Goal: Information Seeking & Learning: Find contact information

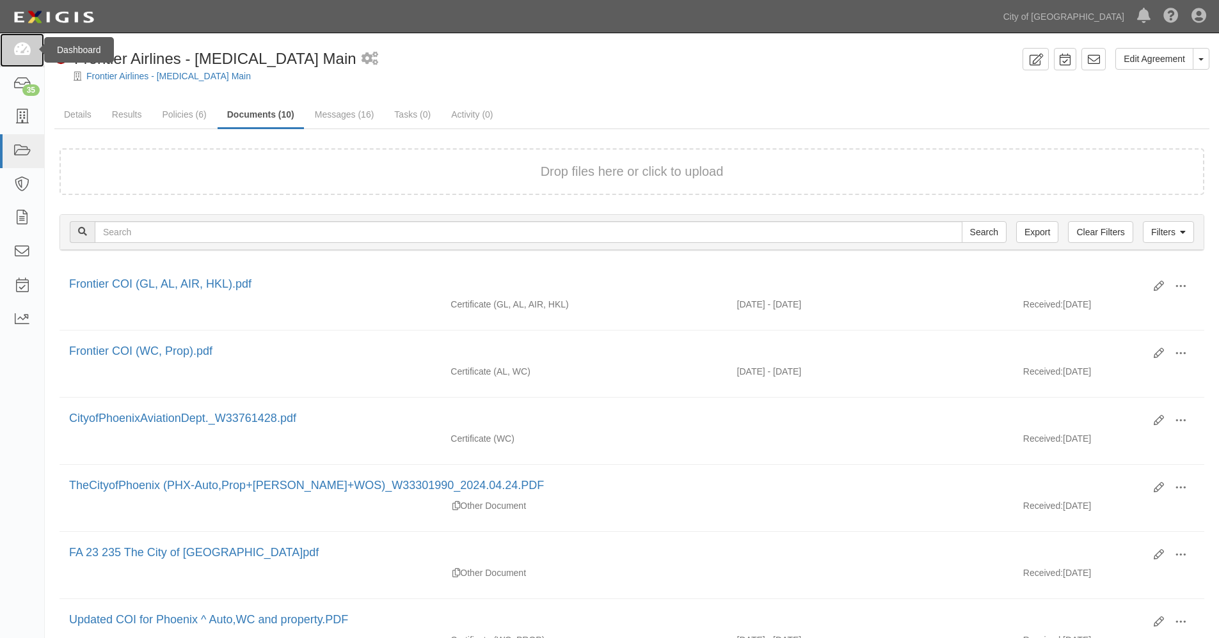
click at [18, 47] on icon at bounding box center [22, 50] width 18 height 15
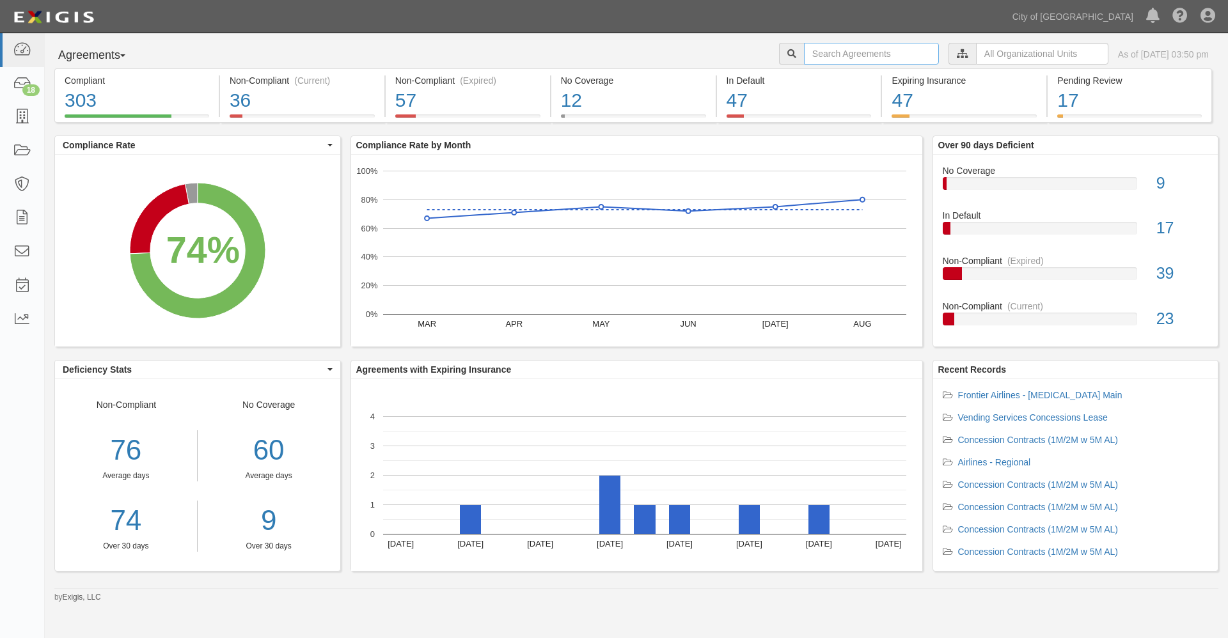
click at [842, 55] on input "text" at bounding box center [871, 54] width 135 height 22
type input "155021"
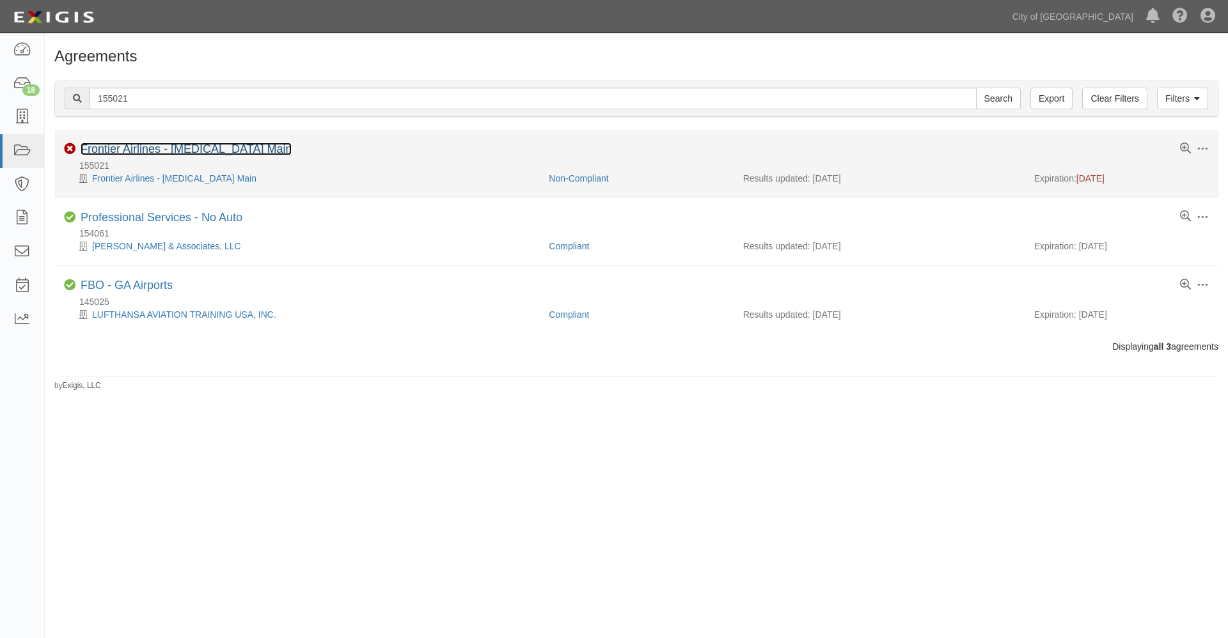
click at [125, 148] on link "Frontier Airlines - [MEDICAL_DATA] Main" at bounding box center [186, 149] width 211 height 13
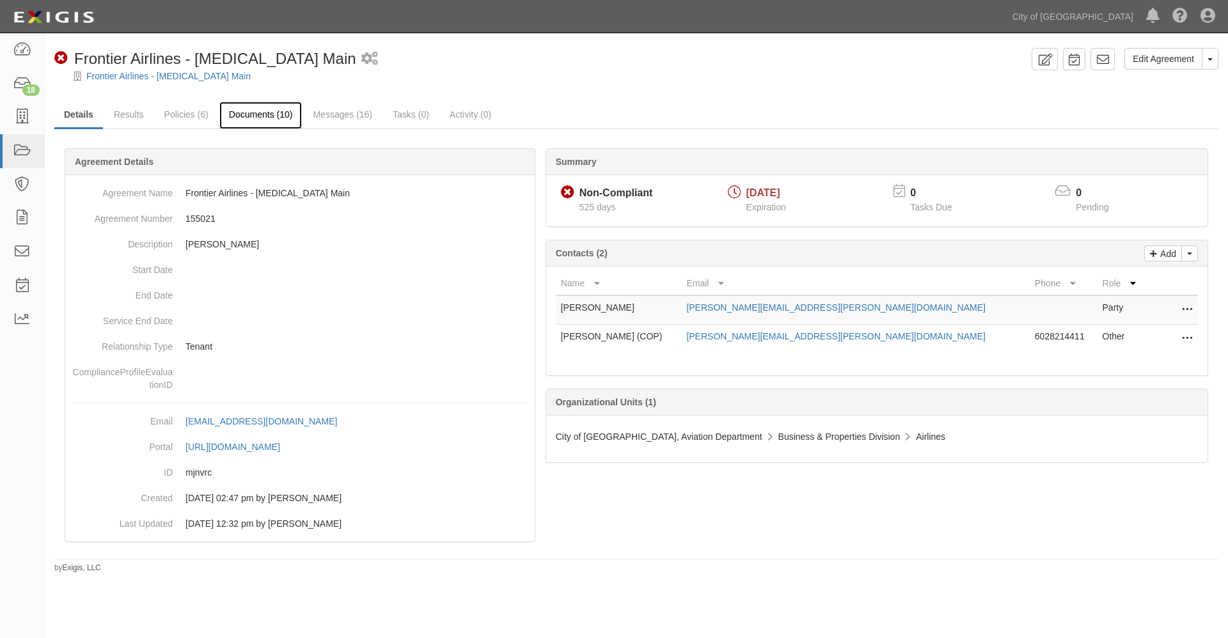
click at [259, 111] on link "Documents (10)" at bounding box center [260, 116] width 83 height 28
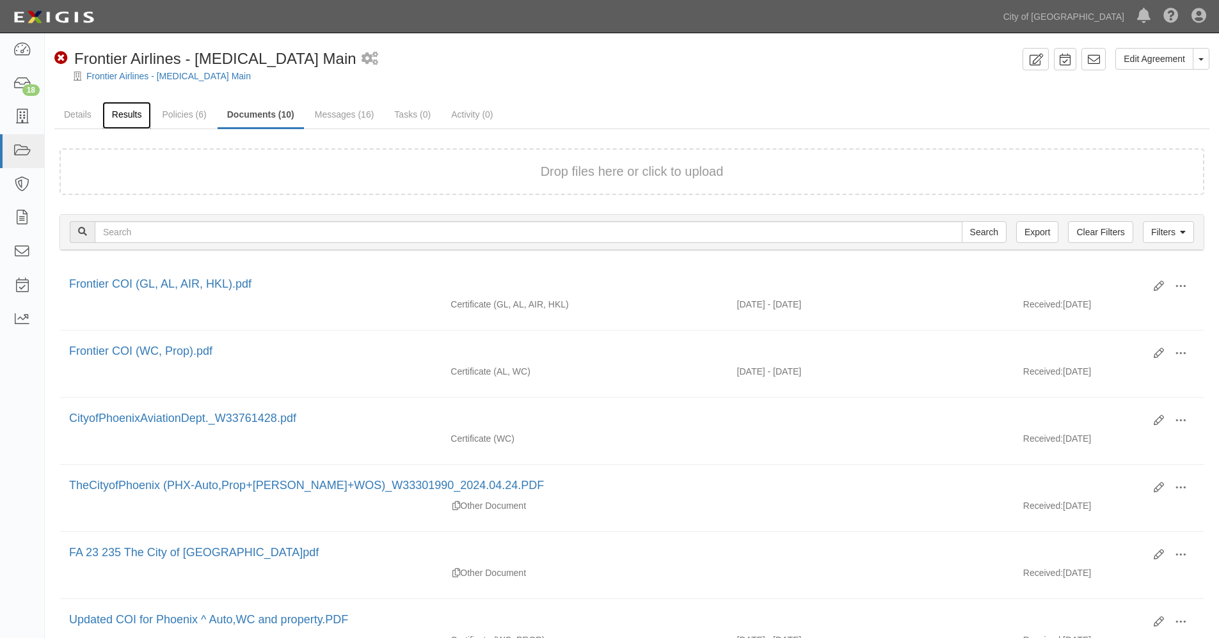
click at [132, 116] on link "Results" at bounding box center [126, 116] width 49 height 28
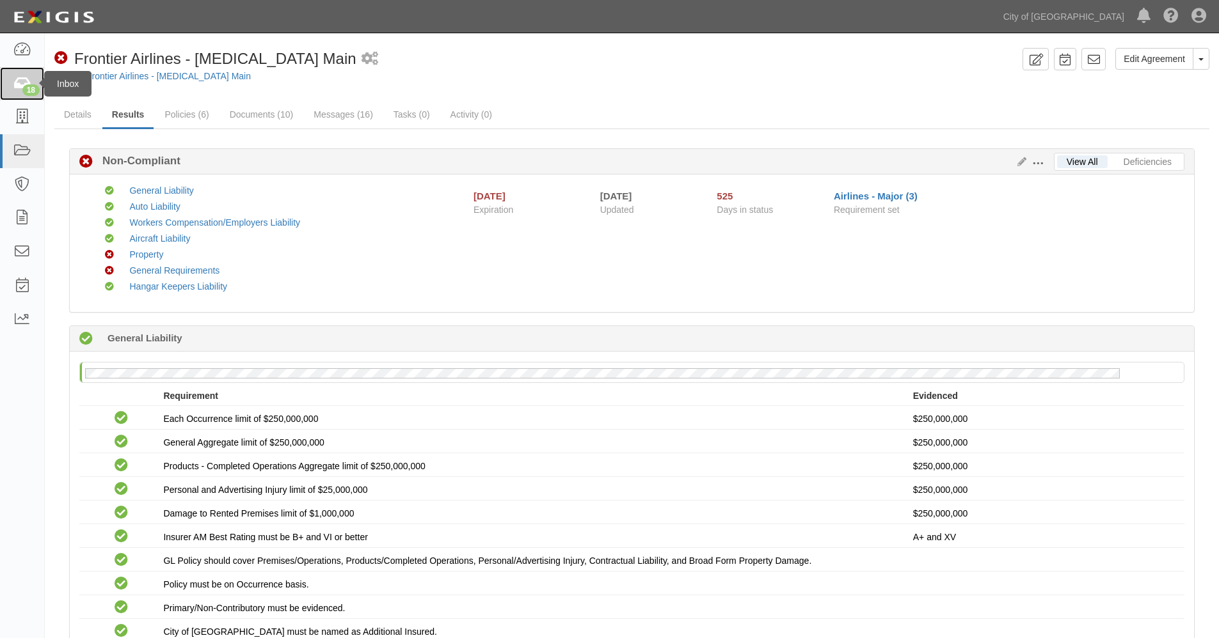
click at [19, 83] on icon at bounding box center [22, 84] width 18 height 15
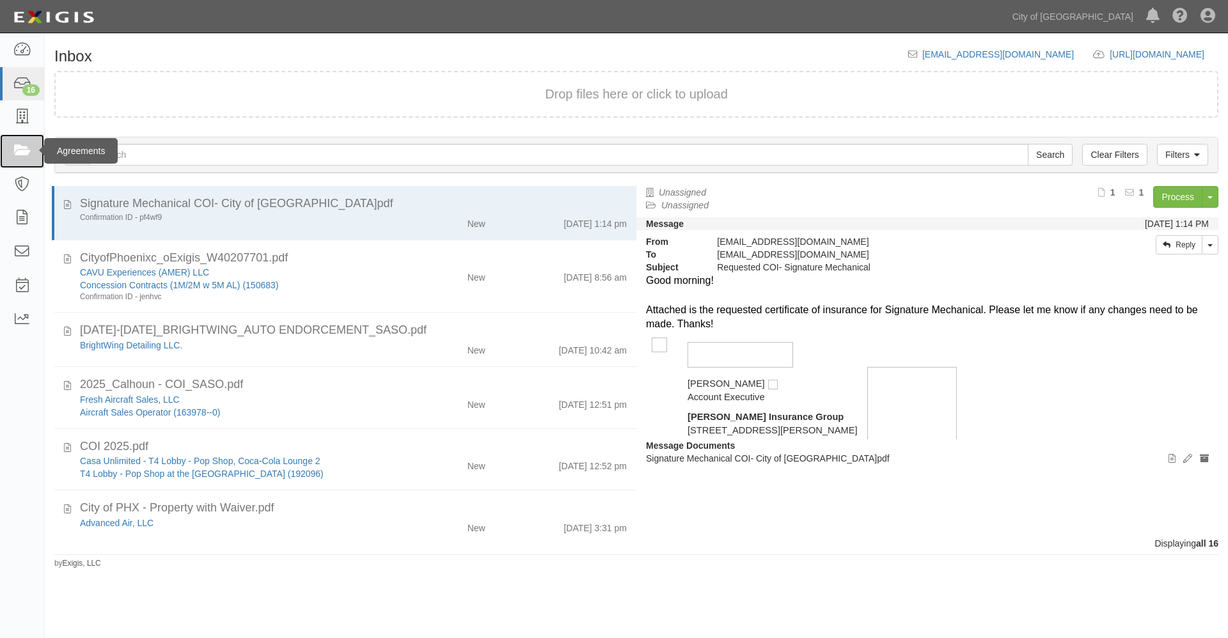
click at [18, 152] on icon at bounding box center [22, 151] width 18 height 15
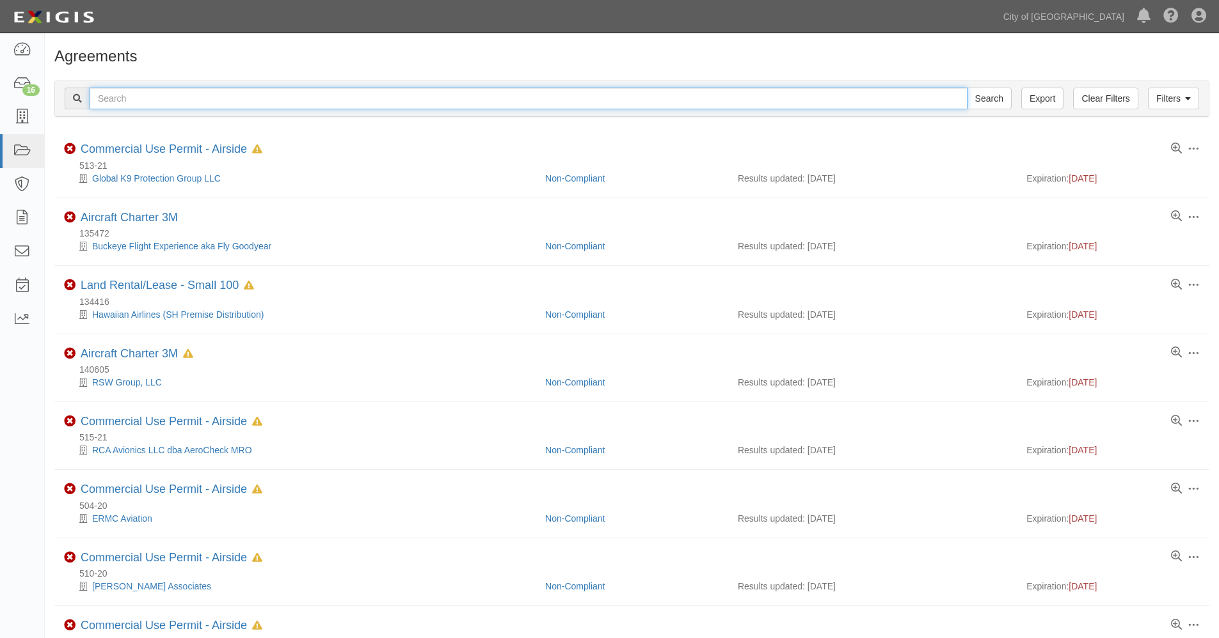
click at [150, 98] on input "text" at bounding box center [529, 99] width 878 height 22
type input "43217-2"
click at [967, 88] on input "Search" at bounding box center [989, 99] width 45 height 22
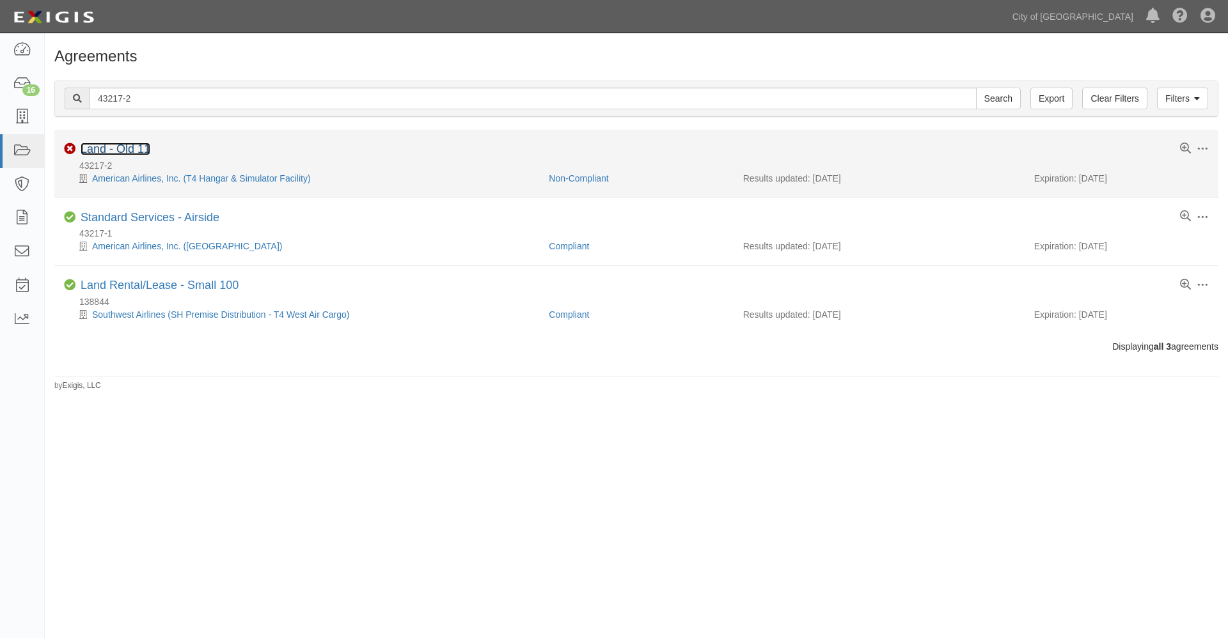
click at [105, 143] on link "Land - Old 11" at bounding box center [116, 149] width 70 height 13
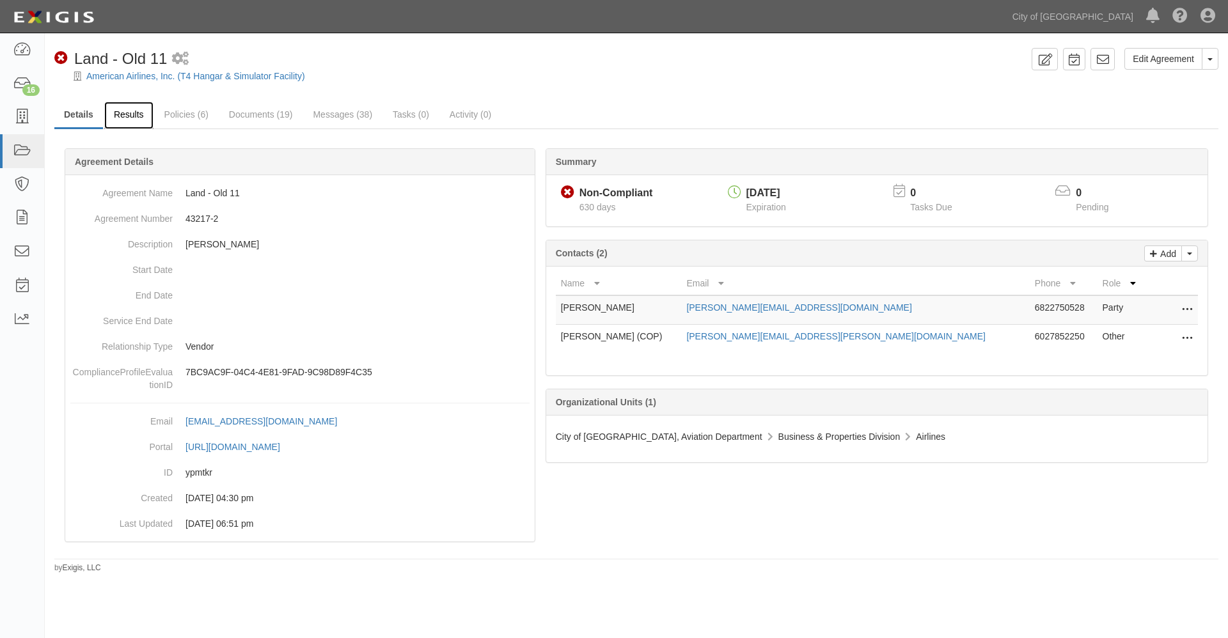
click at [134, 114] on link "Results" at bounding box center [128, 116] width 49 height 28
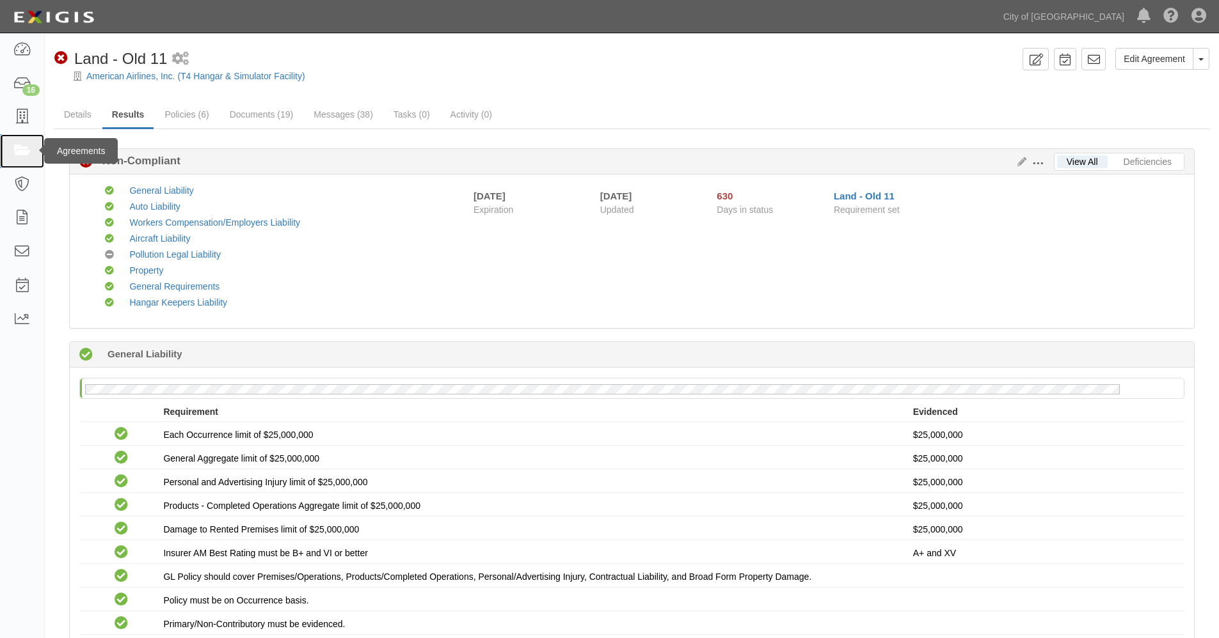
click at [21, 151] on icon at bounding box center [22, 151] width 18 height 15
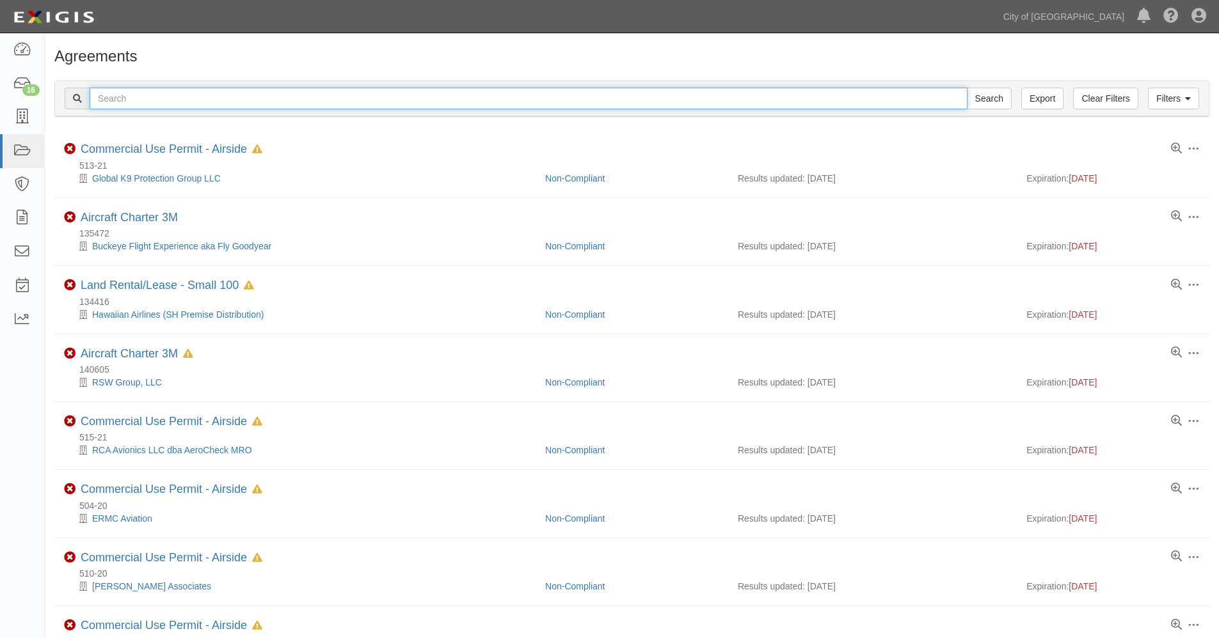
click at [311, 102] on input "text" at bounding box center [529, 99] width 878 height 22
type input "[PERSON_NAME]"
click at [967, 88] on input "Search" at bounding box center [989, 99] width 45 height 22
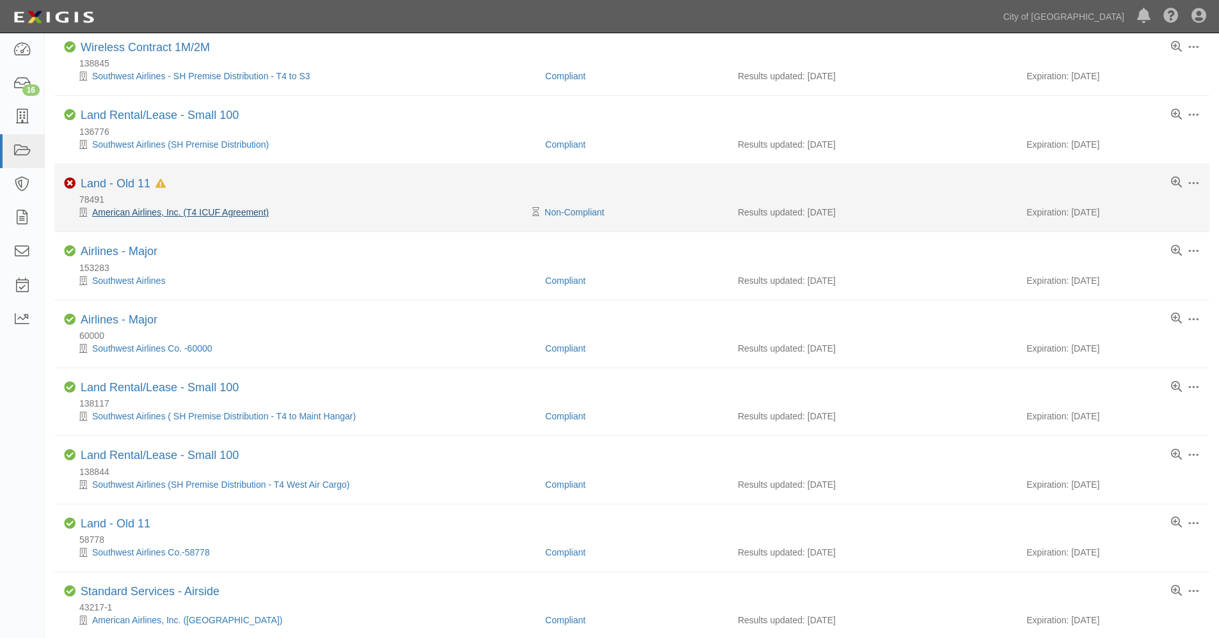
scroll to position [270, 0]
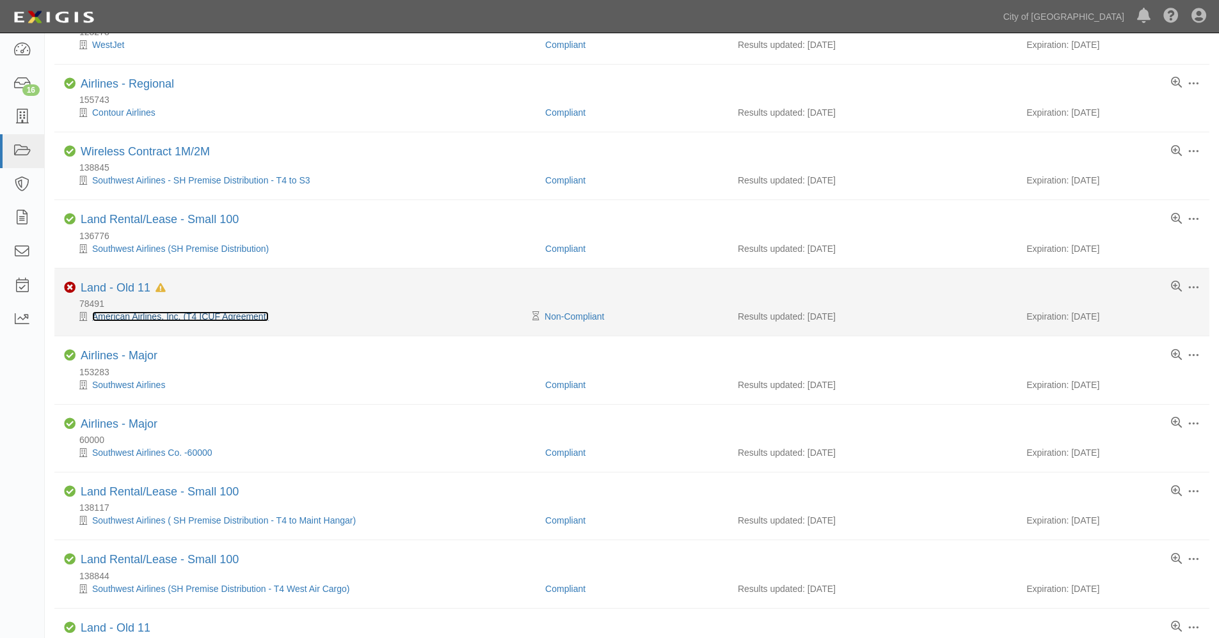
click at [144, 317] on link "American Airlines, Inc. (T4 ICUF Agreement)" at bounding box center [180, 317] width 177 height 10
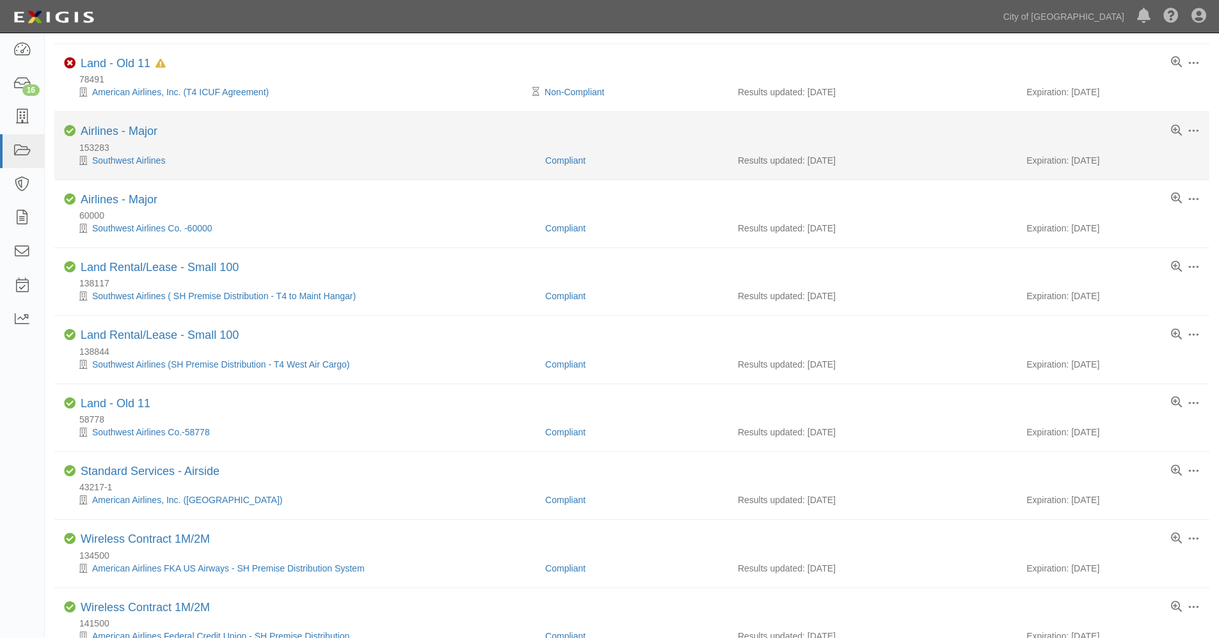
scroll to position [483, 0]
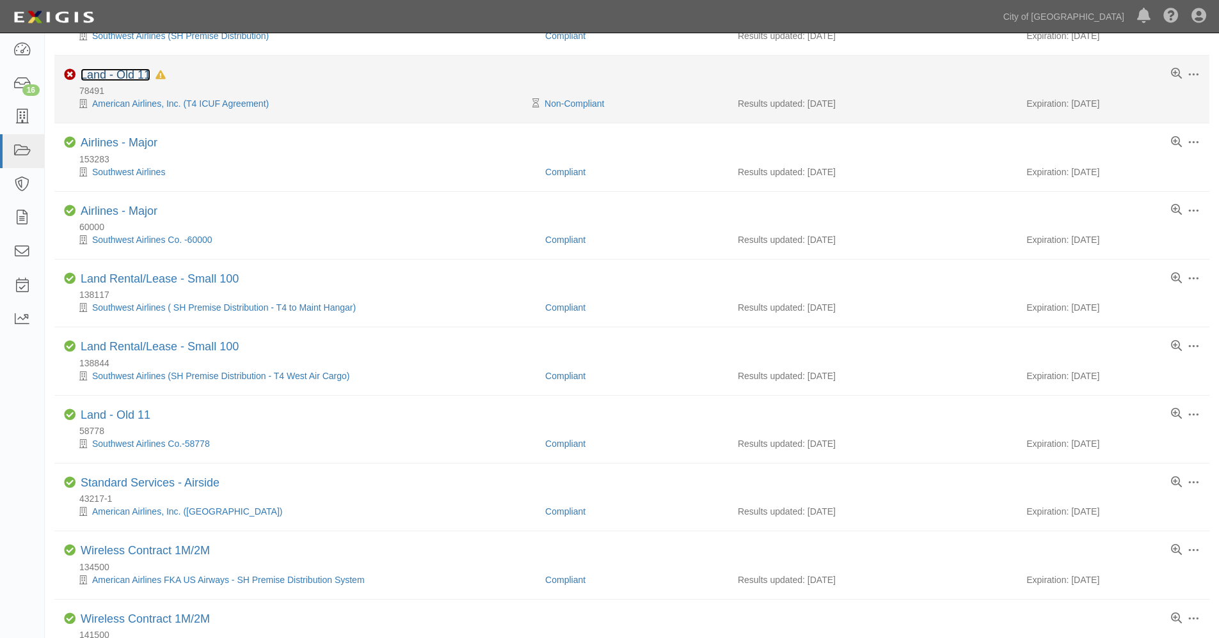
click at [129, 75] on link "Land - Old 11" at bounding box center [116, 74] width 70 height 13
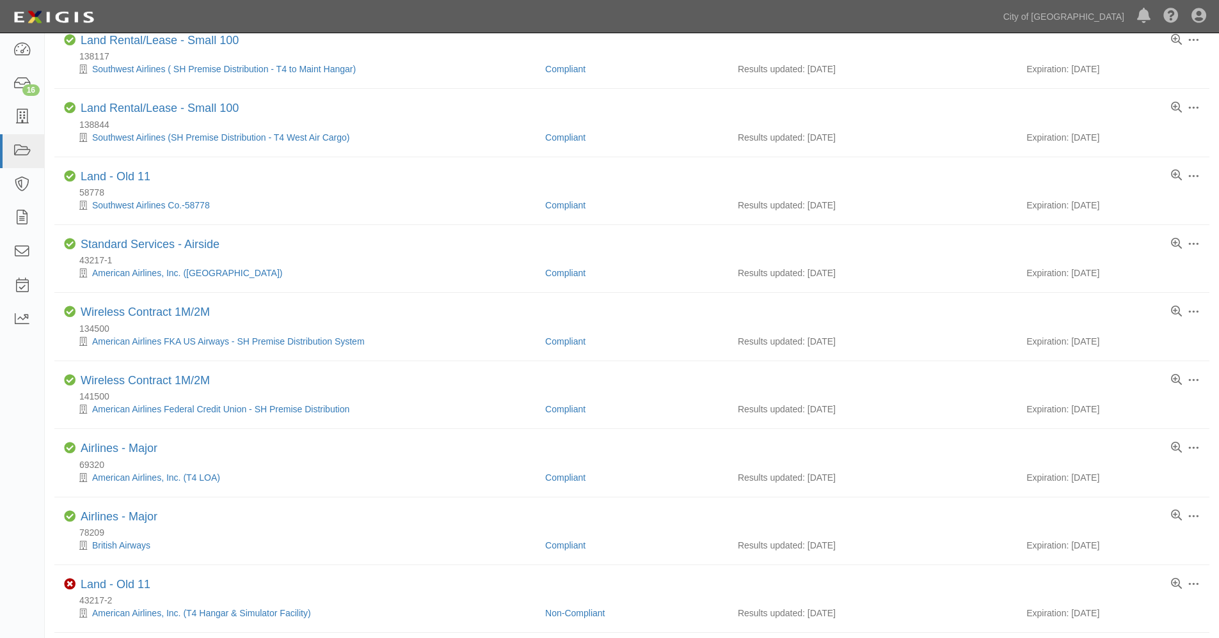
scroll to position [910, 0]
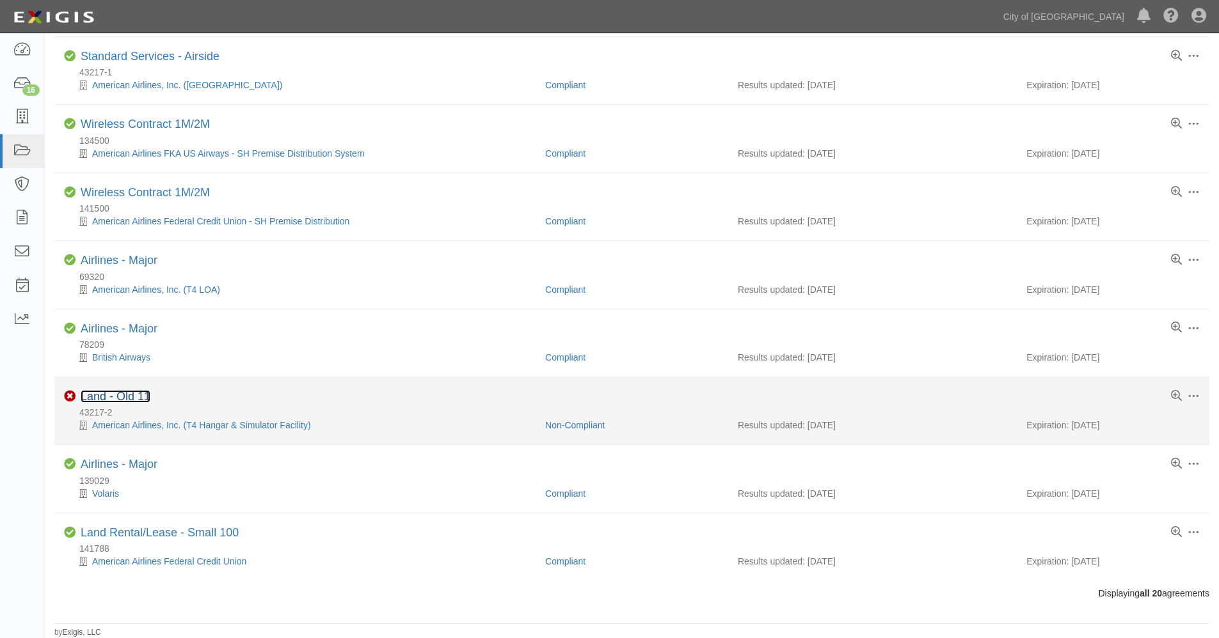
click at [120, 396] on link "Land - Old 11" at bounding box center [116, 396] width 70 height 13
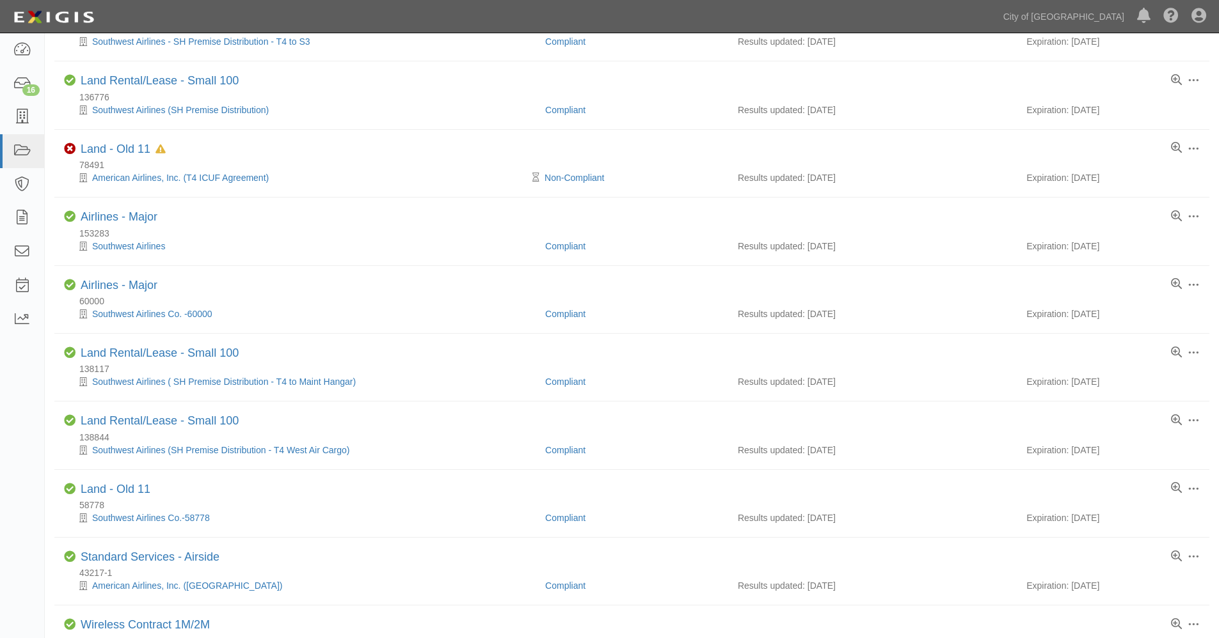
scroll to position [270, 0]
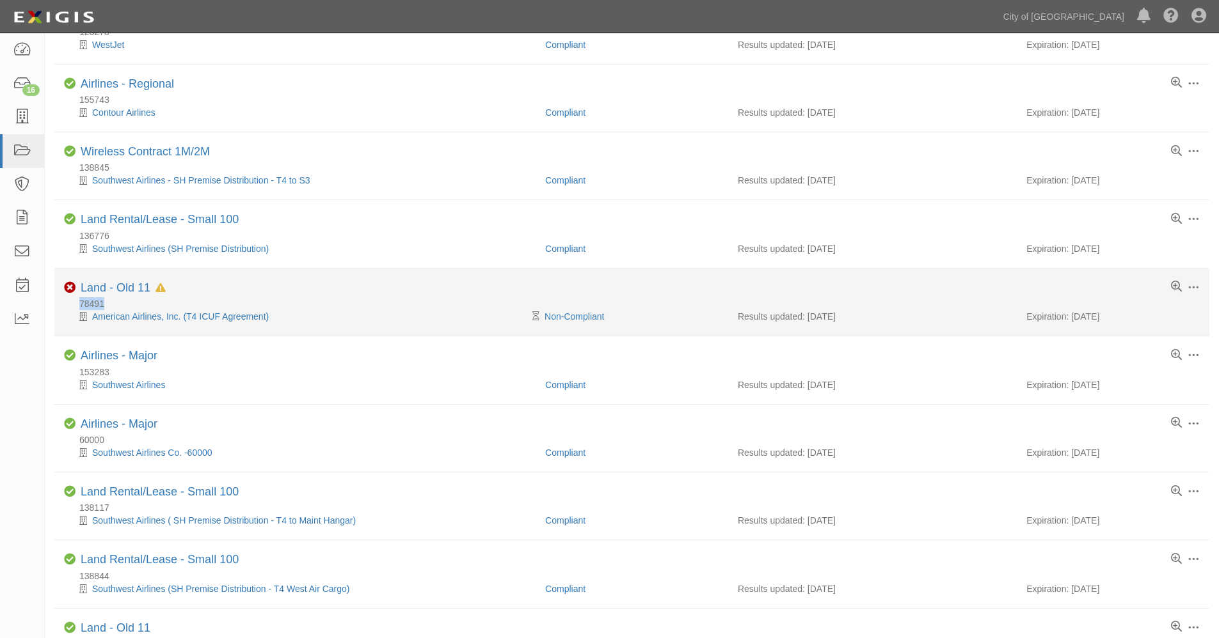
drag, startPoint x: 116, startPoint y: 305, endPoint x: 70, endPoint y: 303, distance: 46.1
click at [70, 303] on div "78491" at bounding box center [636, 303] width 1145 height 13
copy div "78491"
click at [119, 285] on link "Land - Old 11" at bounding box center [116, 287] width 70 height 13
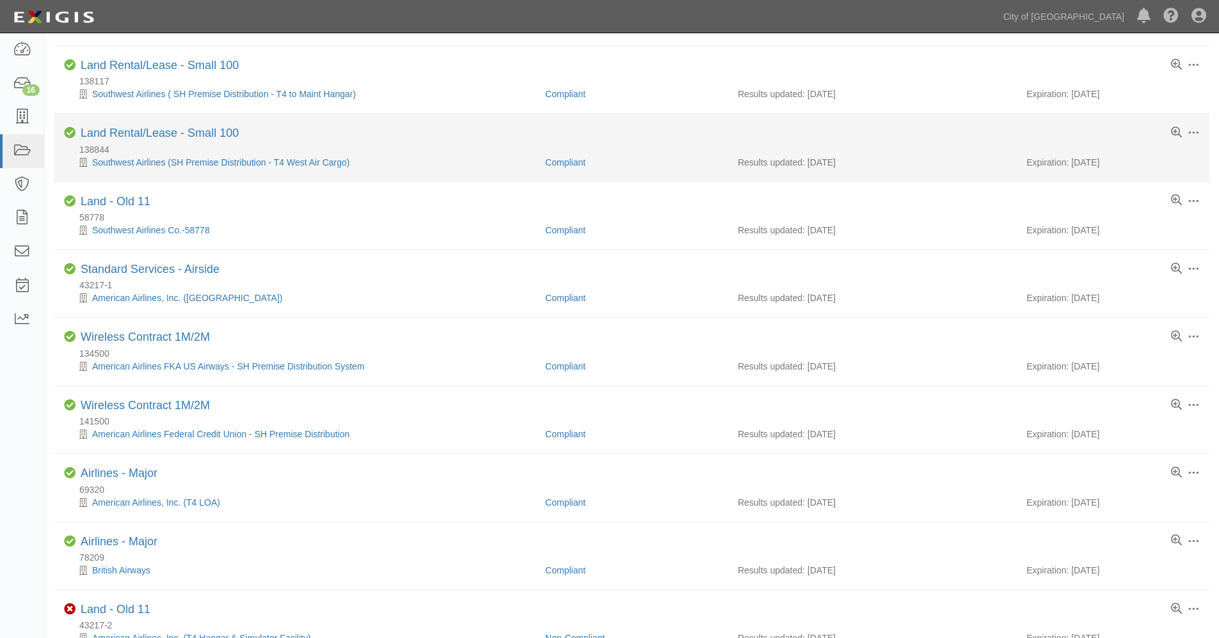
scroll to position [910, 0]
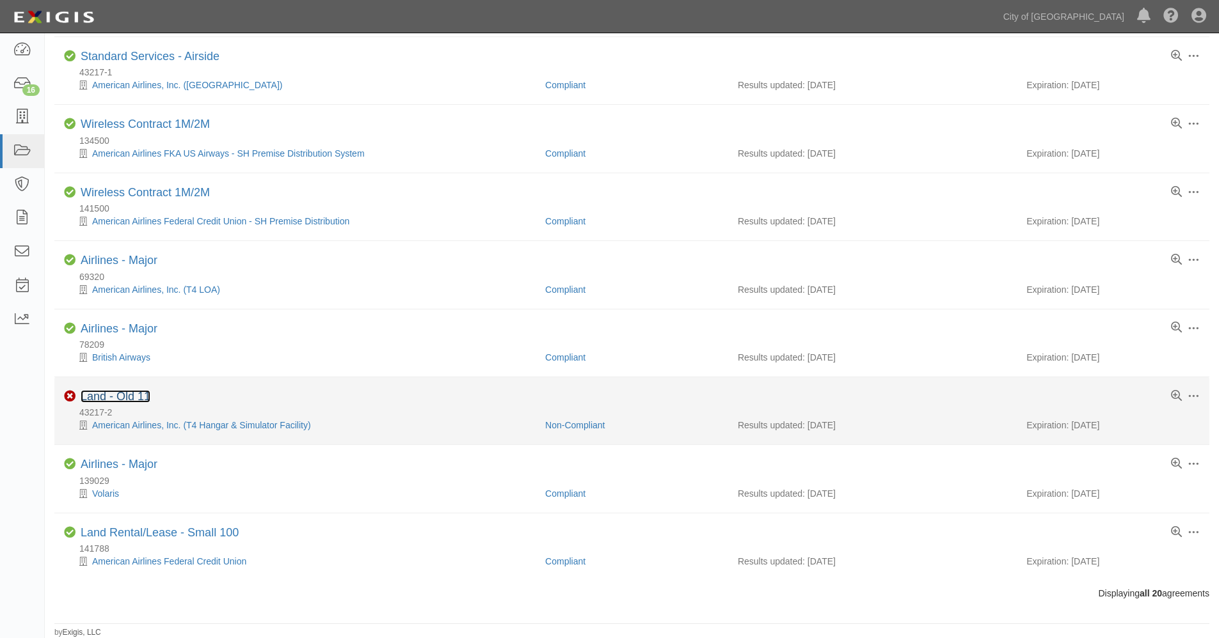
click at [115, 396] on link "Land - Old 11" at bounding box center [116, 396] width 70 height 13
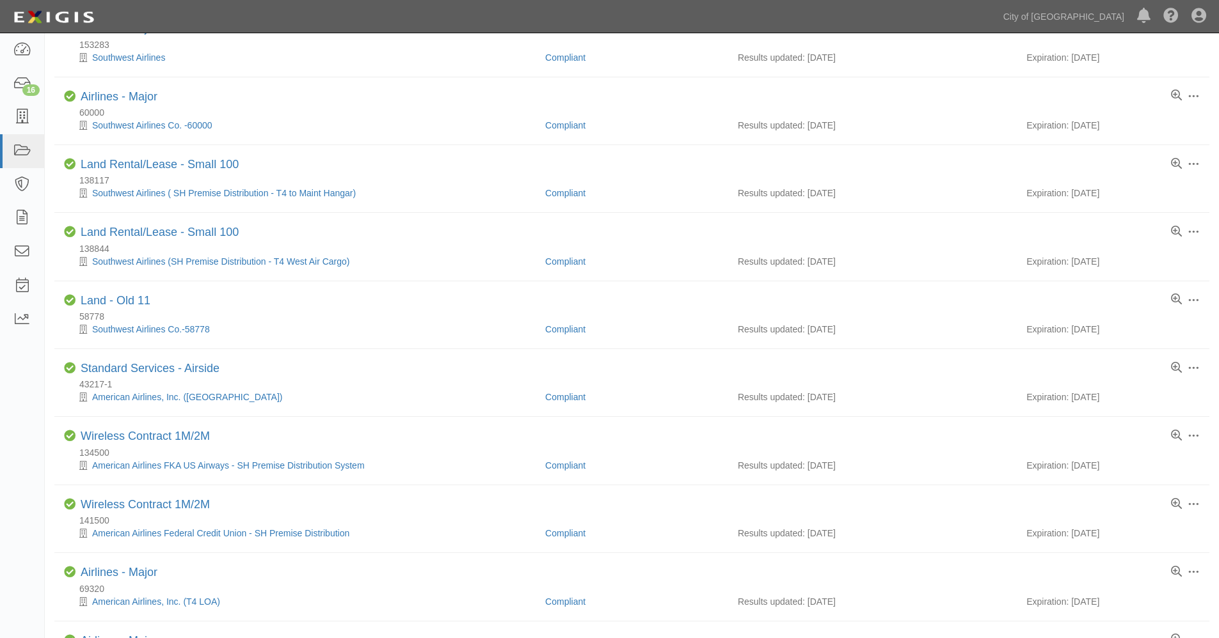
scroll to position [270, 0]
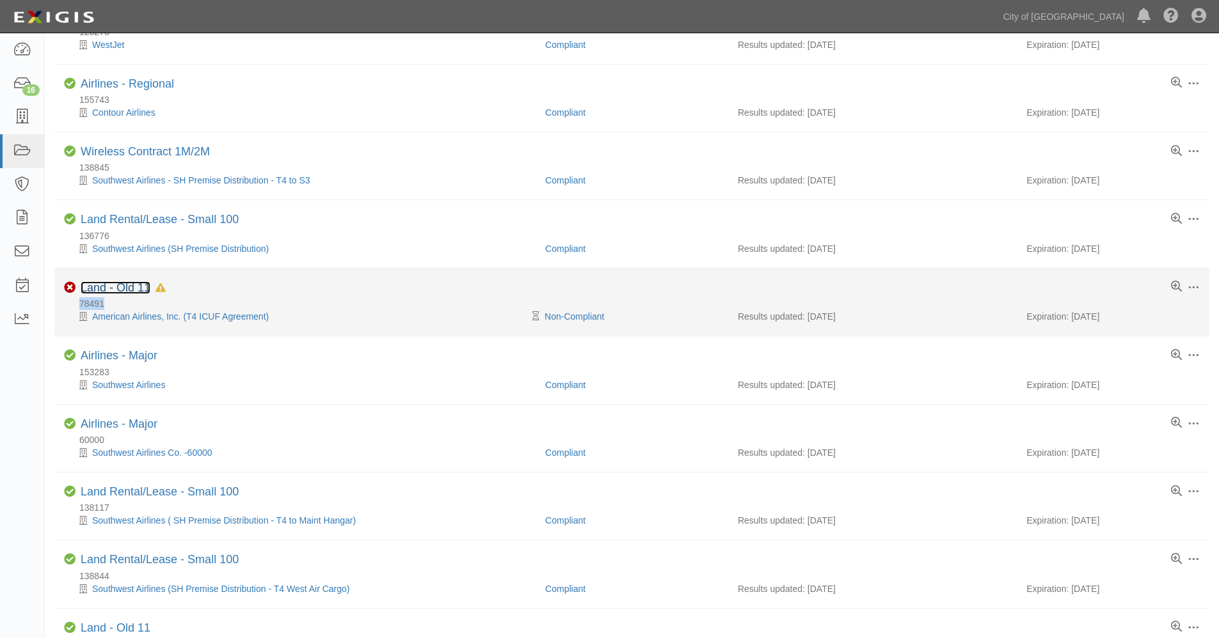
click at [128, 287] on link "Land - Old 11" at bounding box center [116, 287] width 70 height 13
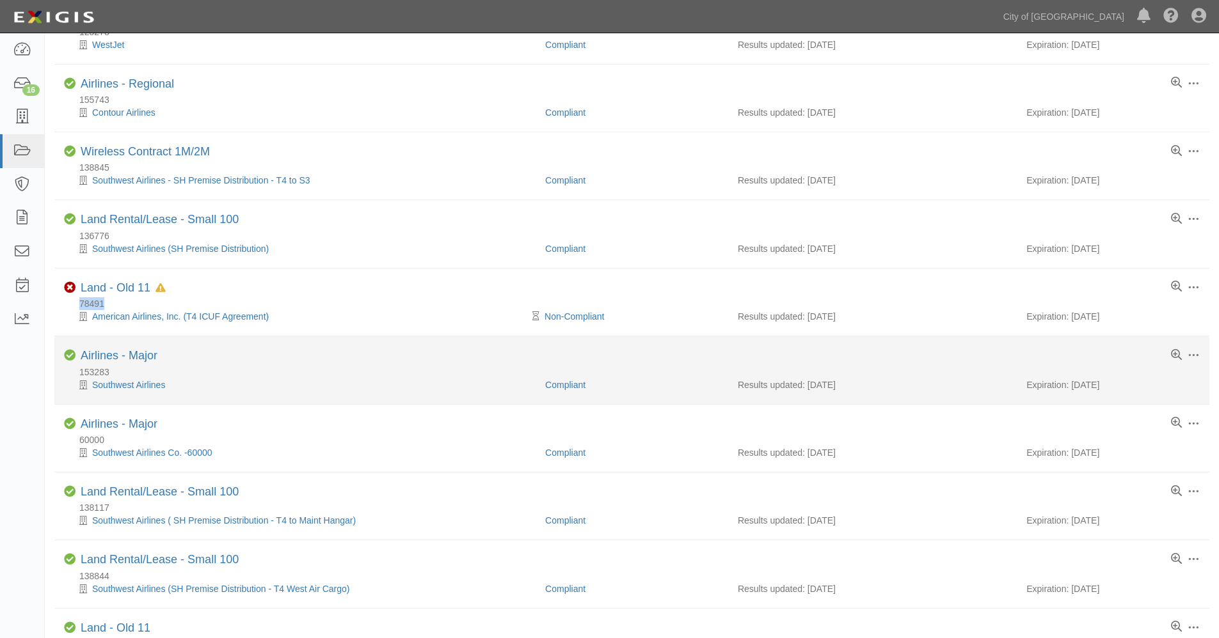
scroll to position [910, 0]
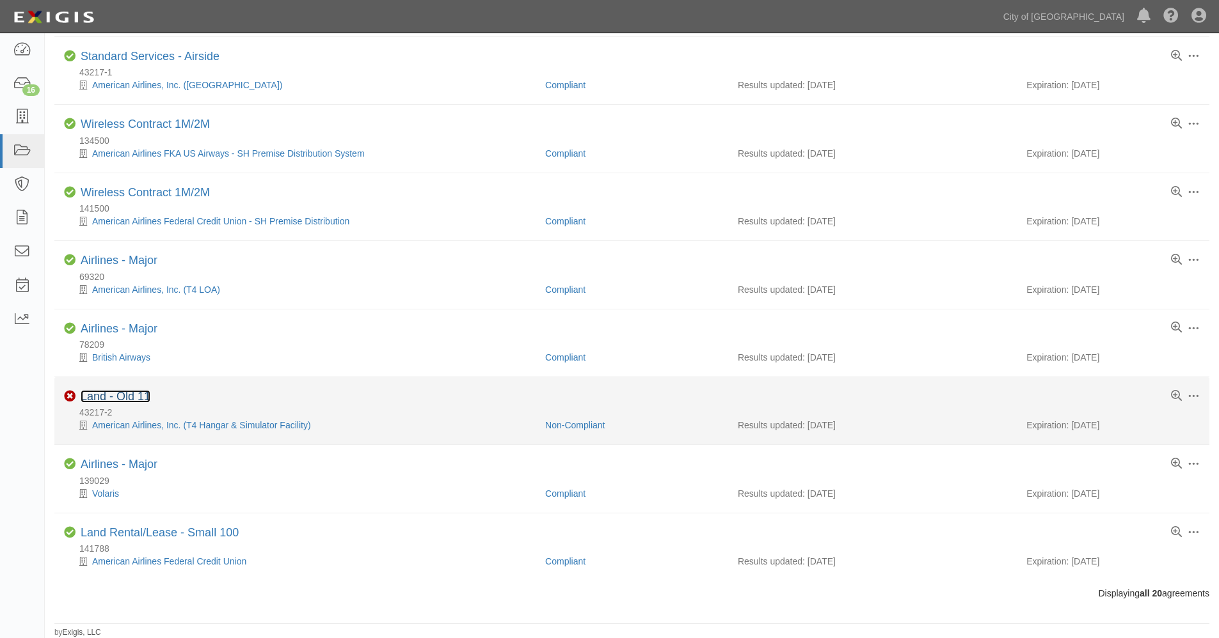
click at [111, 394] on link "Land - Old 11" at bounding box center [116, 396] width 70 height 13
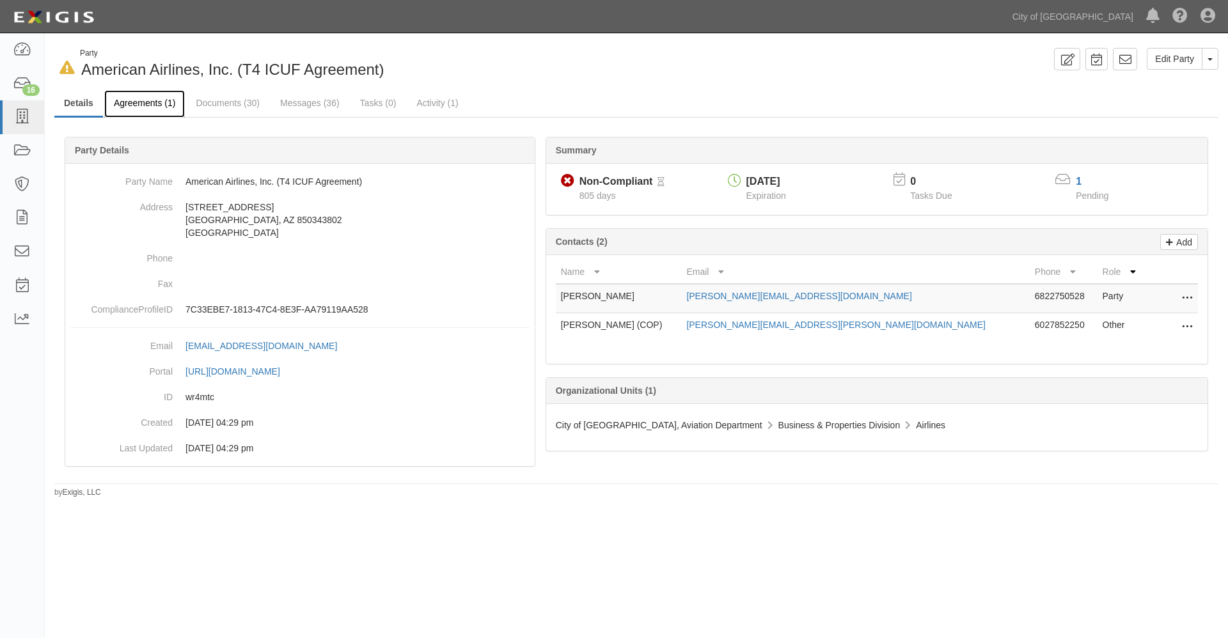
click at [145, 104] on link "Agreements (1)" at bounding box center [144, 104] width 81 height 28
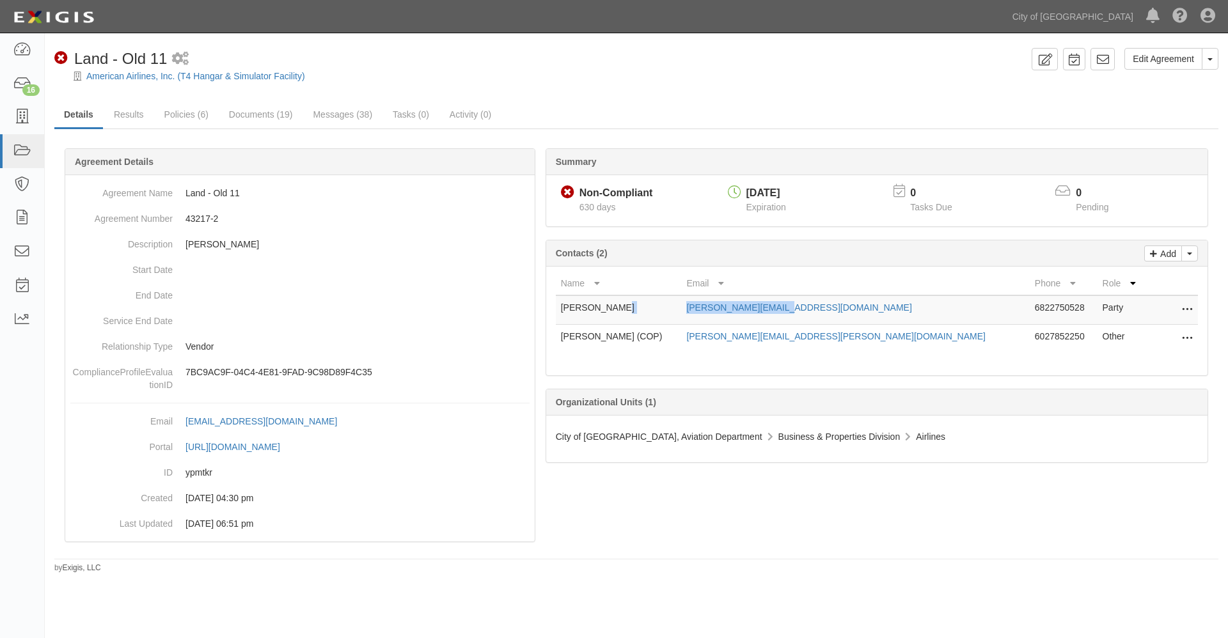
drag, startPoint x: 810, startPoint y: 307, endPoint x: 715, endPoint y: 312, distance: 95.4
click at [715, 312] on tr "Sonia Romero sonia.romero1@aa.com 6822750528 Party Edit Remove from agreement D…" at bounding box center [877, 310] width 642 height 29
copy tr "[PERSON_NAME][EMAIL_ADDRESS][DOMAIN_NAME]"
click at [134, 113] on link "Results" at bounding box center [128, 116] width 49 height 28
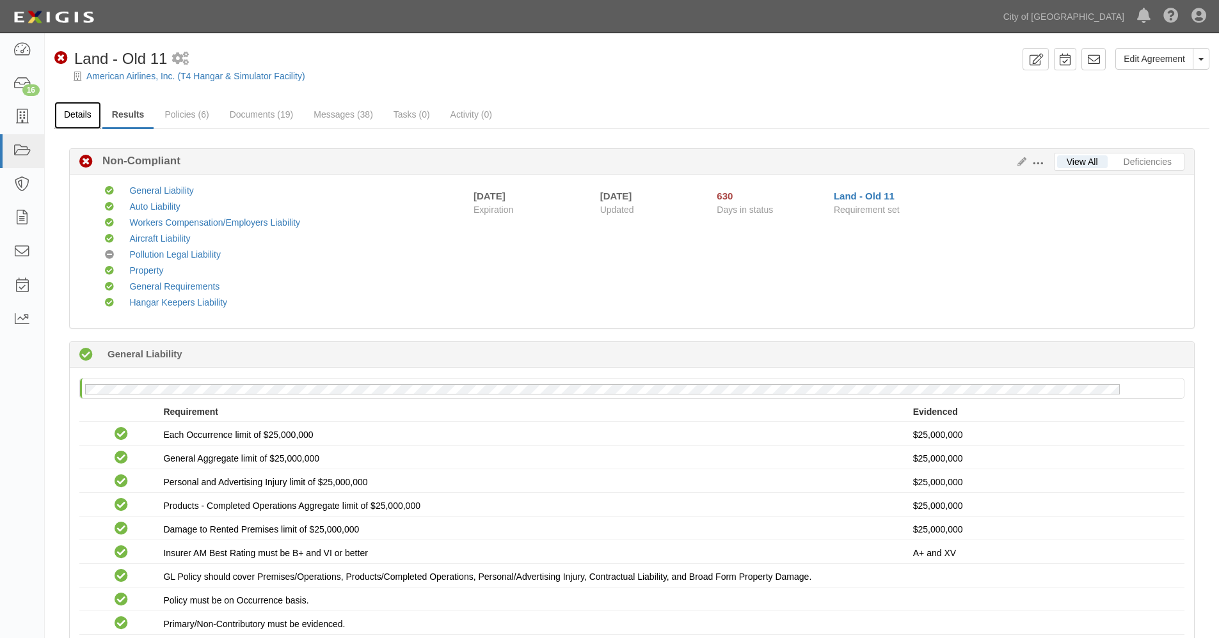
click at [76, 116] on link "Details" at bounding box center [77, 116] width 47 height 28
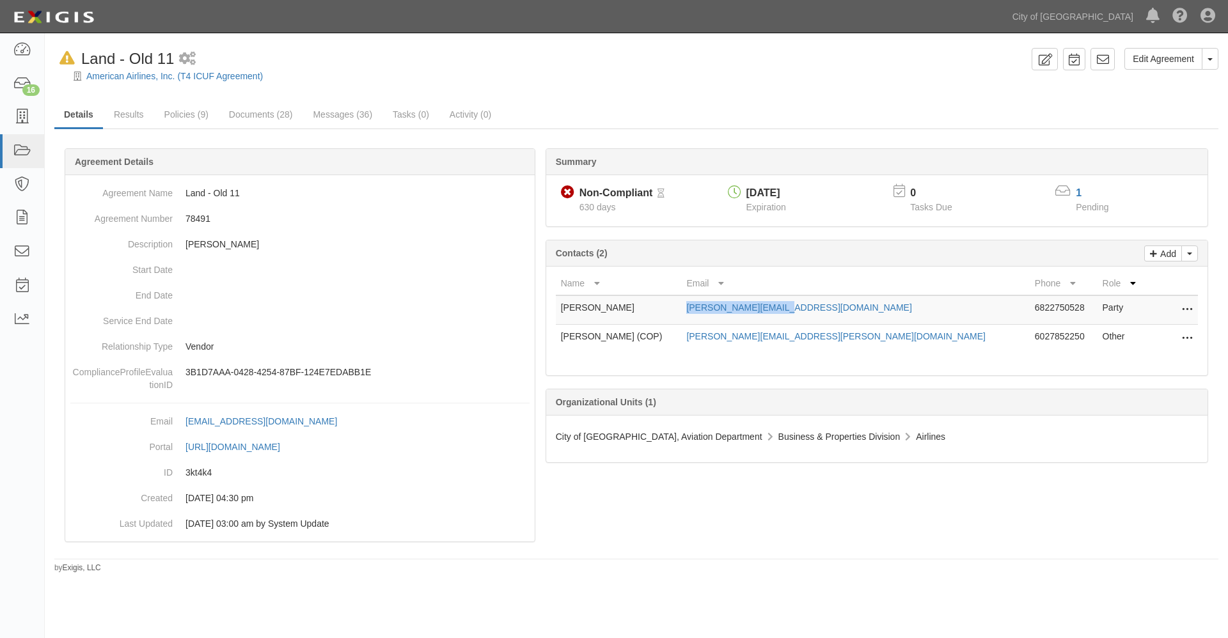
drag, startPoint x: 832, startPoint y: 311, endPoint x: 730, endPoint y: 313, distance: 101.7
click at [730, 313] on td "[PERSON_NAME][EMAIL_ADDRESS][DOMAIN_NAME]" at bounding box center [855, 310] width 348 height 29
copy link "[PERSON_NAME][EMAIL_ADDRESS][DOMAIN_NAME]"
click at [133, 116] on link "Results" at bounding box center [128, 116] width 49 height 28
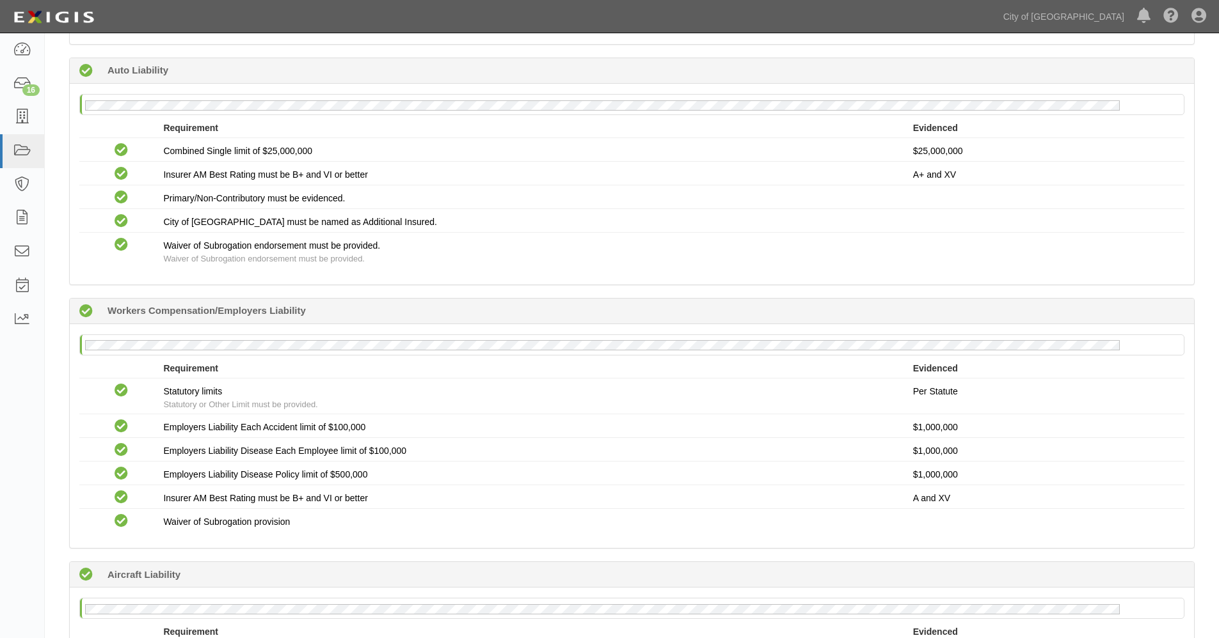
scroll to position [1279, 0]
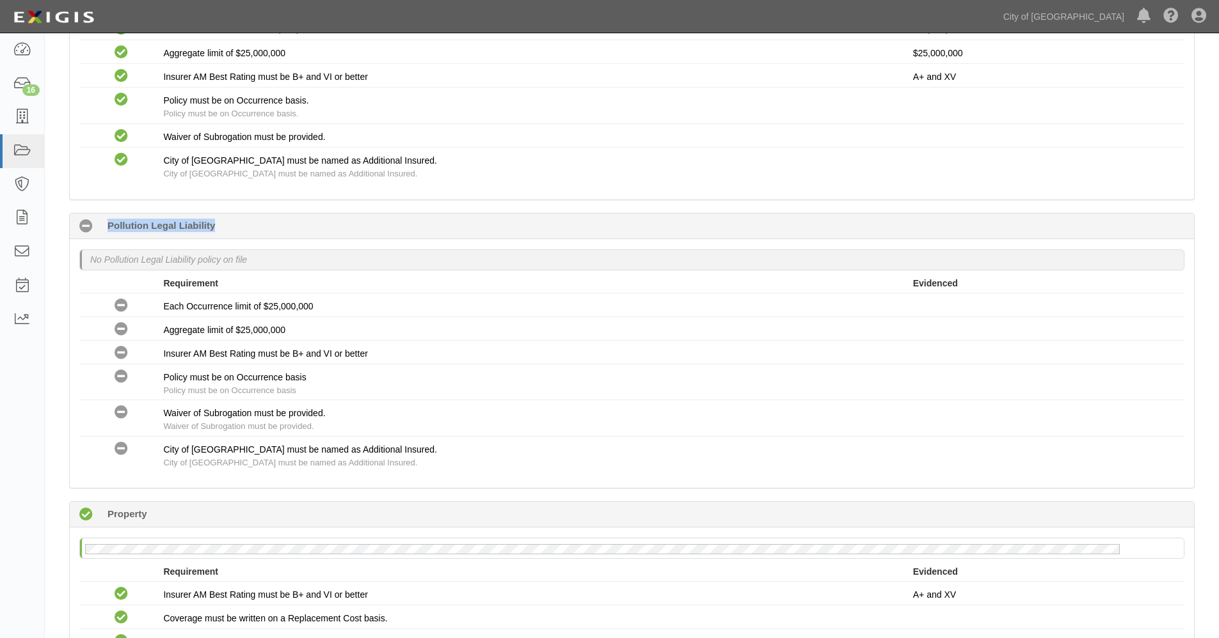
drag, startPoint x: 225, startPoint y: 223, endPoint x: 102, endPoint y: 223, distance: 122.8
click at [102, 223] on div "No Coverage 805 days (since 06/30/2023) Pollution Legal Liability" at bounding box center [632, 227] width 1124 height 26
copy b "Pollution Legal Liability"
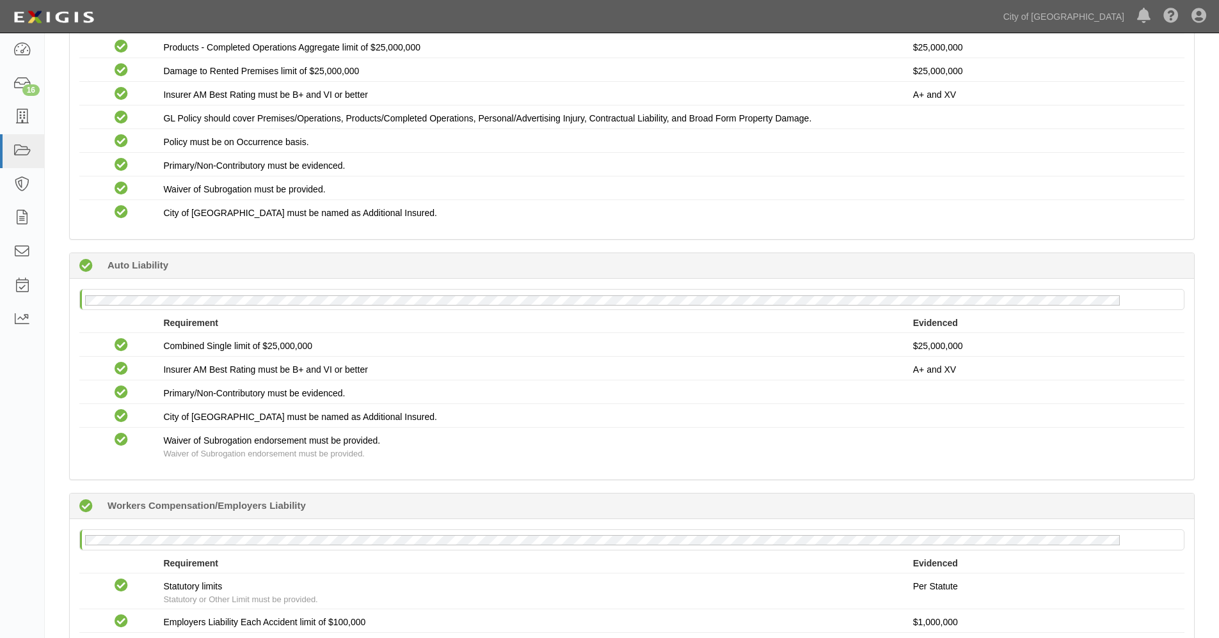
scroll to position [0, 0]
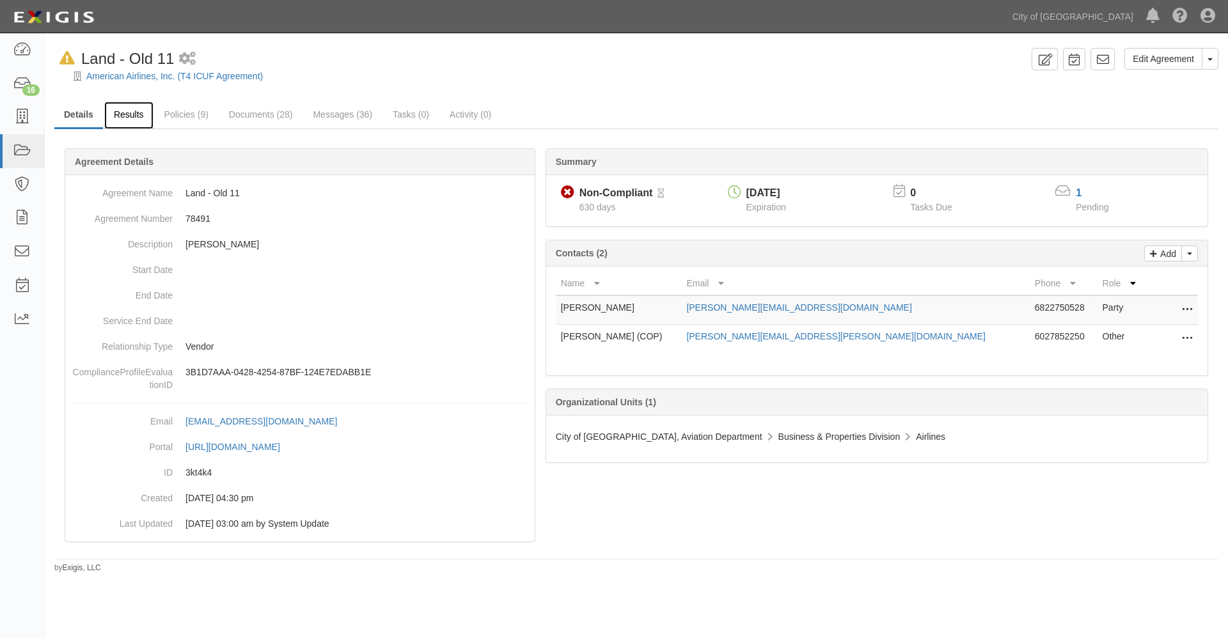
click at [129, 112] on link "Results" at bounding box center [128, 116] width 49 height 28
click at [130, 111] on link "Results" at bounding box center [128, 116] width 49 height 28
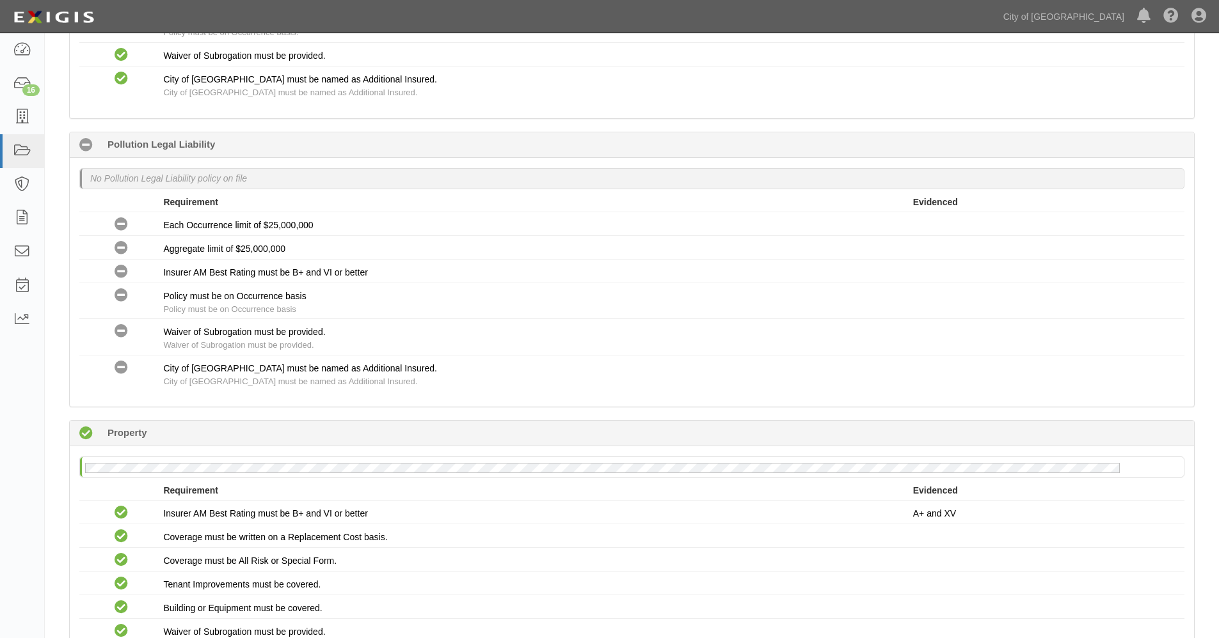
scroll to position [1348, 0]
